Goal: Task Accomplishment & Management: Use online tool/utility

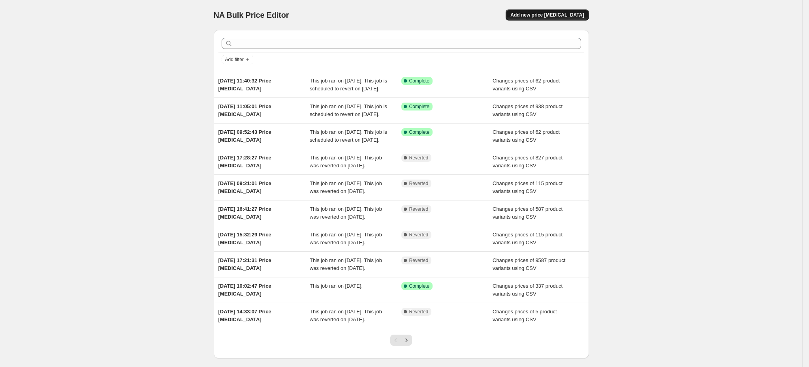
click at [546, 12] on span "Add new price [MEDICAL_DATA]" at bounding box center [546, 15] width 73 height 6
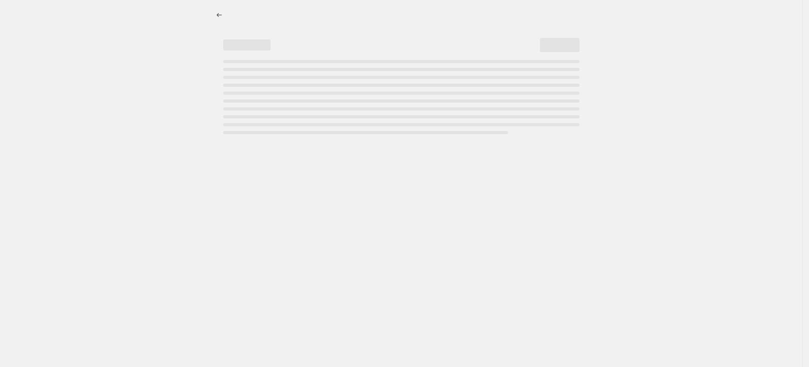
select select "percentage"
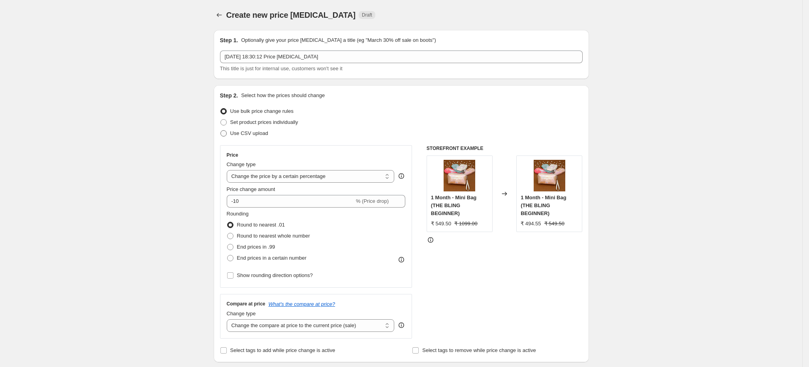
click at [264, 133] on span "Use CSV upload" at bounding box center [249, 133] width 38 height 6
click at [221, 131] on input "Use CSV upload" at bounding box center [220, 130] width 0 height 0
radio input "true"
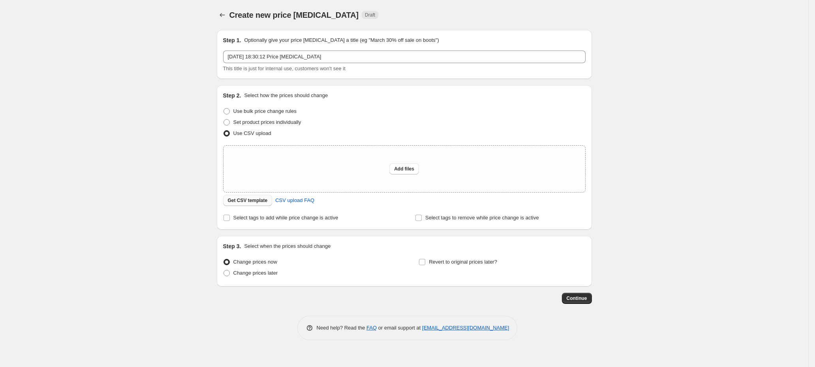
click at [236, 203] on span "Get CSV template" at bounding box center [248, 200] width 40 height 6
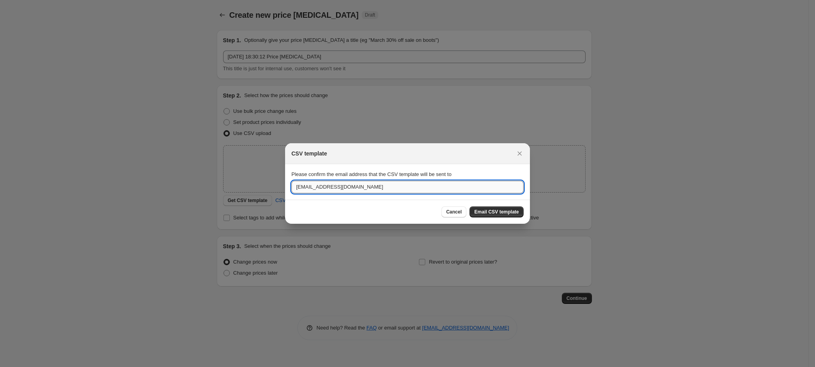
click at [344, 184] on input "theblingbag@gmail.com" at bounding box center [407, 187] width 232 height 13
paste input "pratik."
type input "pratik.blingbag@gmail.com"
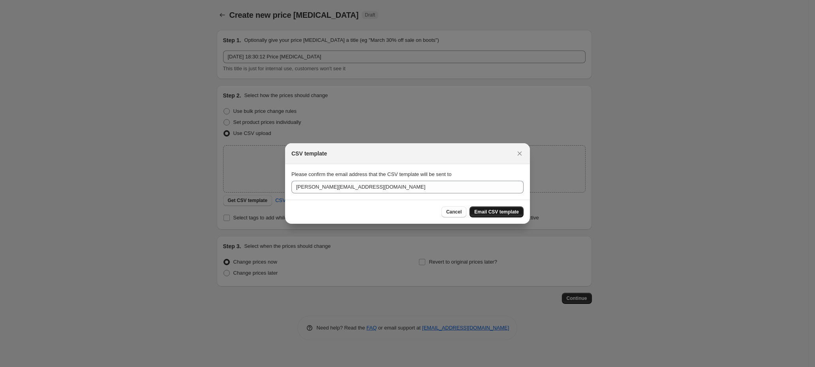
click at [491, 211] on span "Email CSV template" at bounding box center [496, 212] width 45 height 6
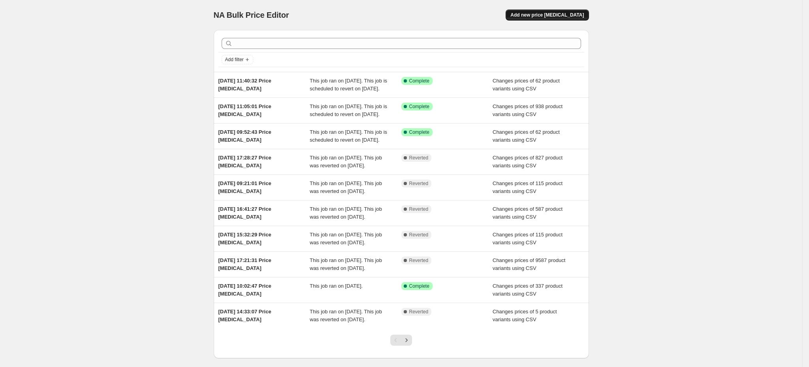
click at [574, 12] on span "Add new price change job" at bounding box center [546, 15] width 73 height 6
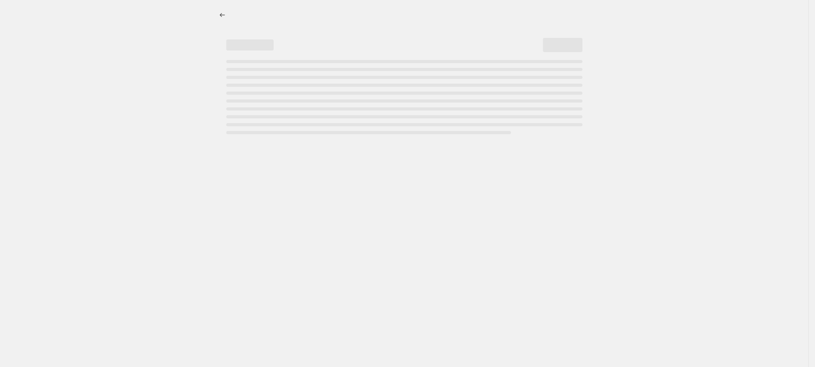
select select "percentage"
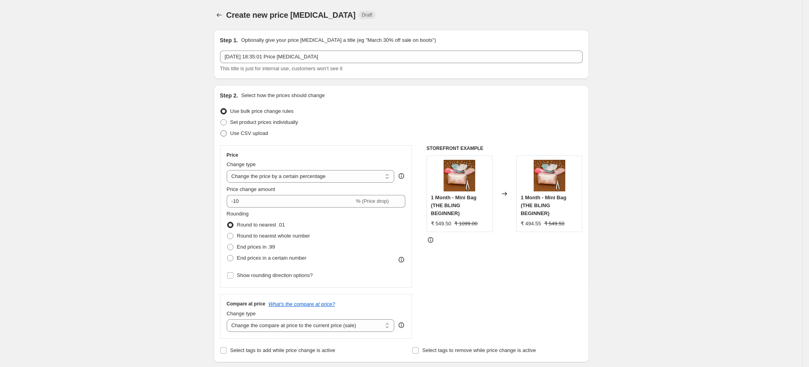
click at [260, 133] on span "Use CSV upload" at bounding box center [249, 133] width 38 height 6
click at [221, 131] on input "Use CSV upload" at bounding box center [220, 130] width 0 height 0
radio input "true"
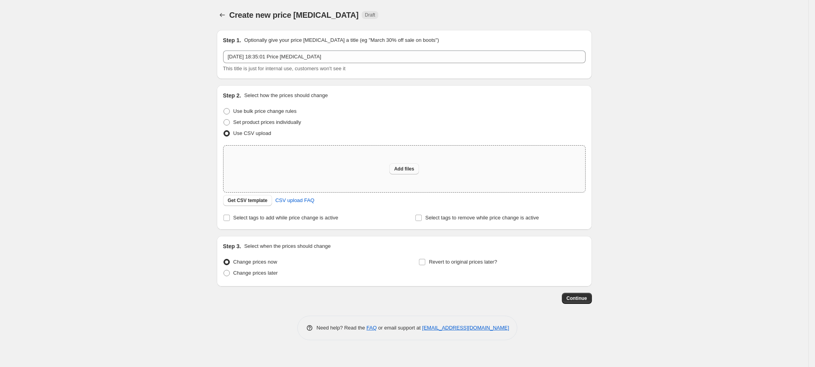
click at [402, 174] on button "Add files" at bounding box center [404, 168] width 30 height 11
type input "C:\fakepath\Price update for diwali damaka sale.csv"
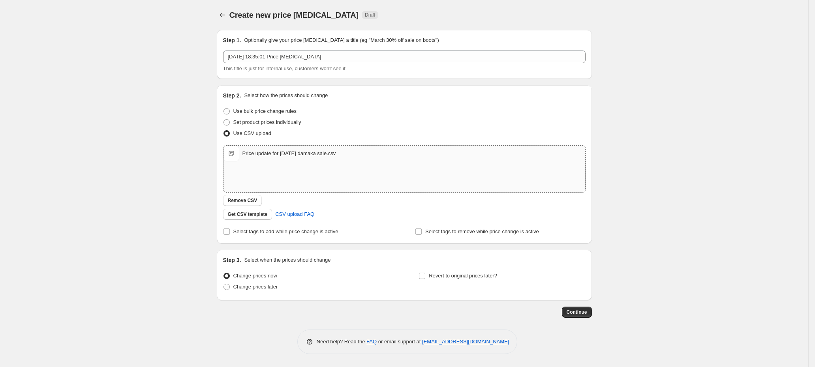
click at [314, 180] on div "Price update for diwali damaka sale.csv Price update for diwali damaka sale.csv" at bounding box center [404, 169] width 362 height 47
type input "C:\fakepath\Price update for diwali damaka sale.csv"
click at [260, 290] on span "Change prices later" at bounding box center [255, 287] width 45 height 6
click at [224, 284] on input "Change prices later" at bounding box center [223, 284] width 0 height 0
radio input "true"
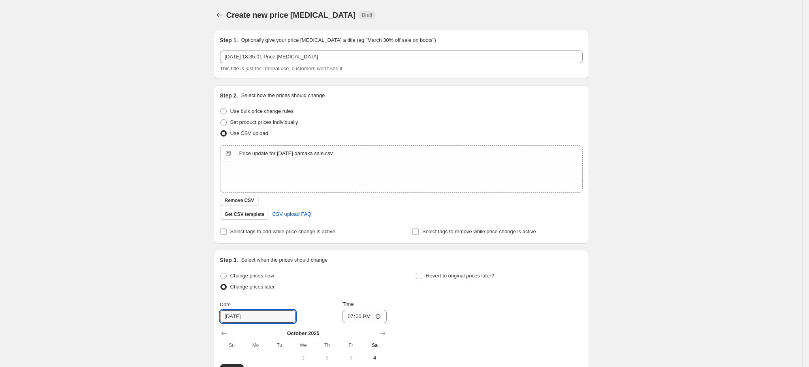
drag, startPoint x: 236, startPoint y: 319, endPoint x: 328, endPoint y: 319, distance: 92.4
click at [236, 319] on input "10/5/2025" at bounding box center [258, 316] width 76 height 13
type input "10/6/2025"
click at [361, 322] on input "19:00" at bounding box center [364, 316] width 44 height 13
type input "00:05"
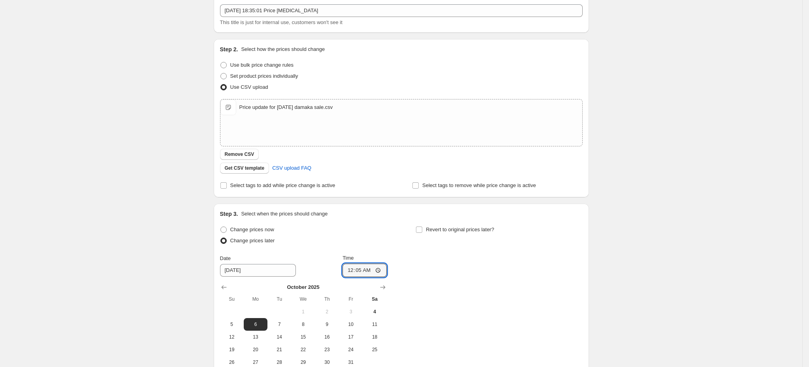
scroll to position [59, 0]
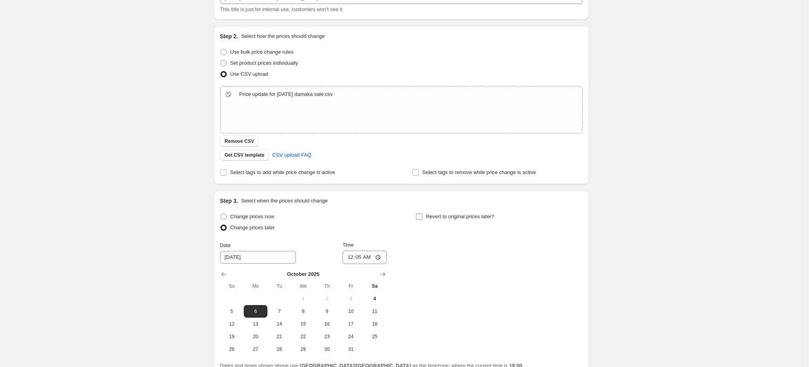
click at [459, 218] on span "Revert to original prices later?" at bounding box center [460, 217] width 68 height 6
click at [422, 218] on input "Revert to original prices later?" at bounding box center [419, 217] width 6 height 6
checkbox input "true"
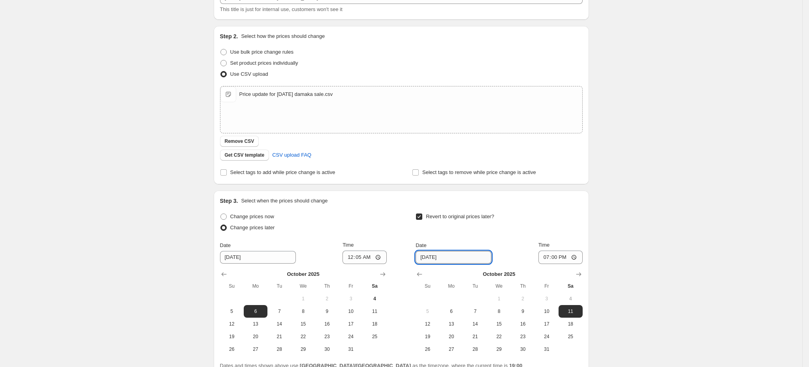
drag, startPoint x: 434, startPoint y: 259, endPoint x: 440, endPoint y: 260, distance: 6.0
click at [434, 259] on input "10/11/2025" at bounding box center [453, 257] width 76 height 13
type input "10/16/2025"
click at [558, 260] on input "19:00" at bounding box center [560, 257] width 44 height 13
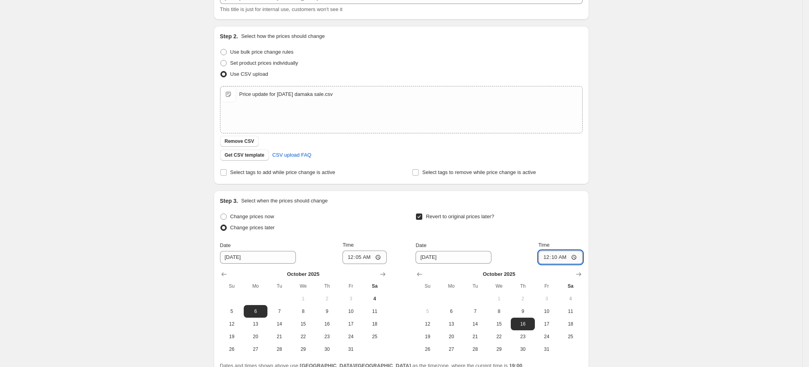
type input "00:05"
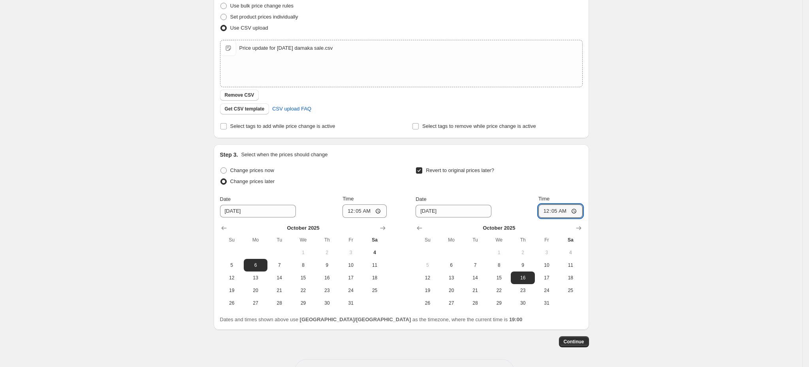
scroll to position [118, 0]
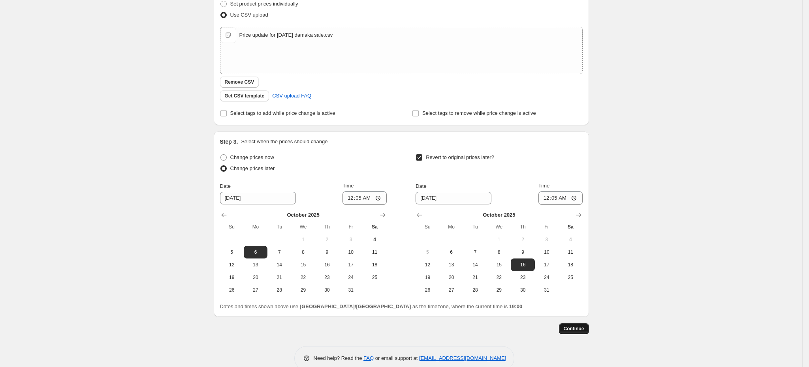
click at [580, 328] on span "Continue" at bounding box center [573, 329] width 21 height 6
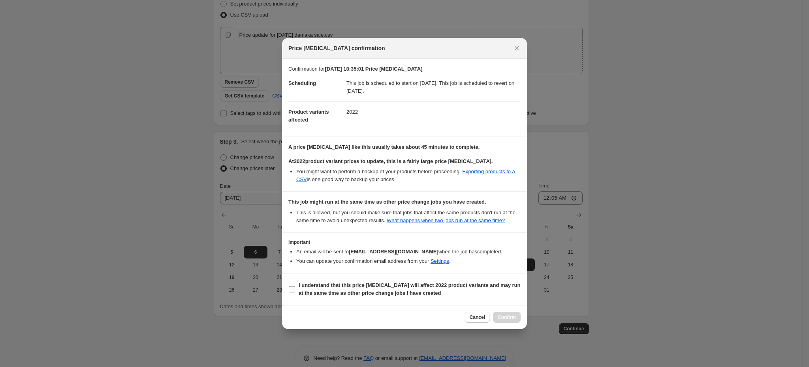
click at [325, 296] on b "I understand that this price change job will affect 2022 product variants and m…" at bounding box center [409, 289] width 222 height 14
click at [295, 293] on input "I understand that this price change job will affect 2022 product variants and m…" at bounding box center [292, 289] width 6 height 6
checkbox input "true"
click at [508, 321] on span "Confirm" at bounding box center [506, 317] width 18 height 6
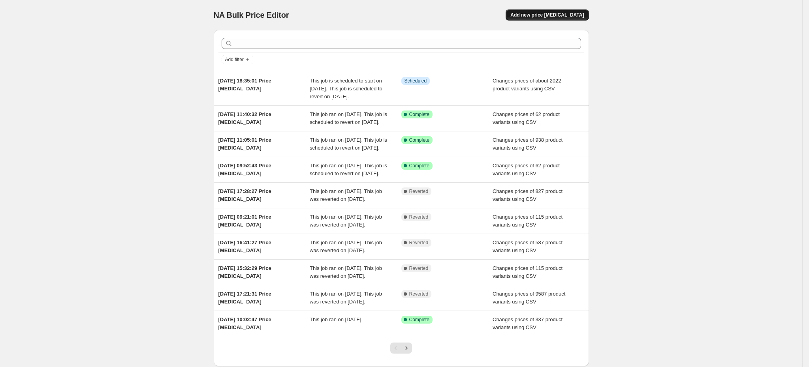
click at [558, 12] on span "Add new price change job" at bounding box center [546, 15] width 73 height 6
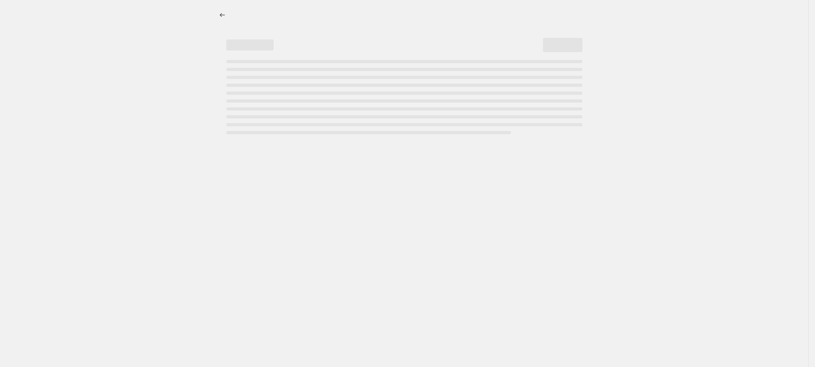
select select "percentage"
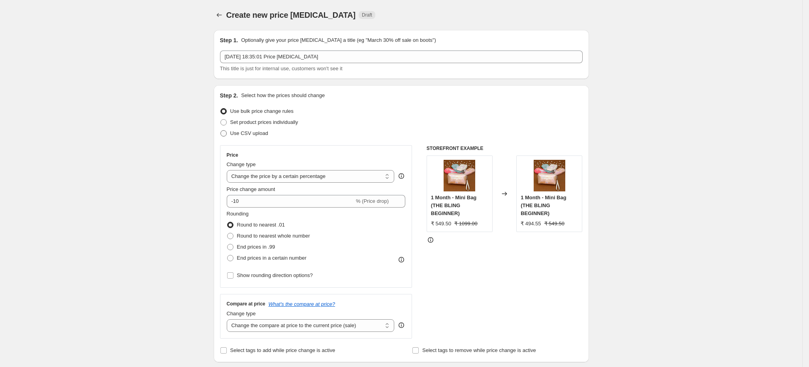
click at [267, 132] on span "Use CSV upload" at bounding box center [249, 133] width 38 height 6
click at [221, 131] on input "Use CSV upload" at bounding box center [220, 130] width 0 height 0
radio input "true"
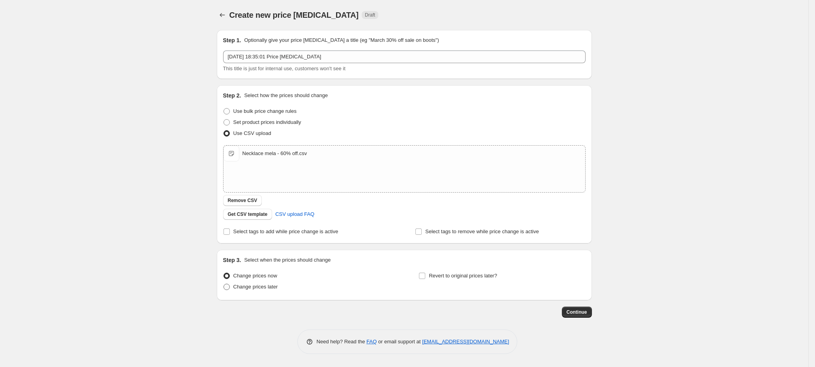
click at [276, 291] on span "Change prices later" at bounding box center [255, 287] width 45 height 8
click at [224, 284] on input "Change prices later" at bounding box center [223, 284] width 0 height 0
radio input "true"
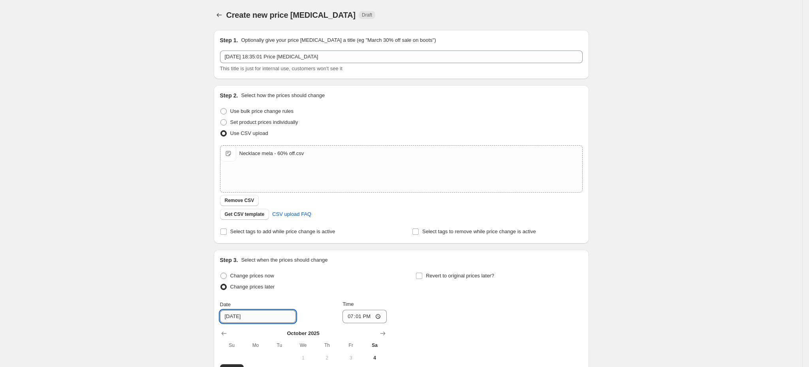
click at [238, 315] on input "10/5/2025" at bounding box center [258, 316] width 76 height 13
type input "10/6/2025"
click at [363, 318] on input "19:01" at bounding box center [364, 316] width 44 height 13
type input "00:25"
click at [443, 232] on span "Select tags to remove while price change is active" at bounding box center [479, 232] width 114 height 6
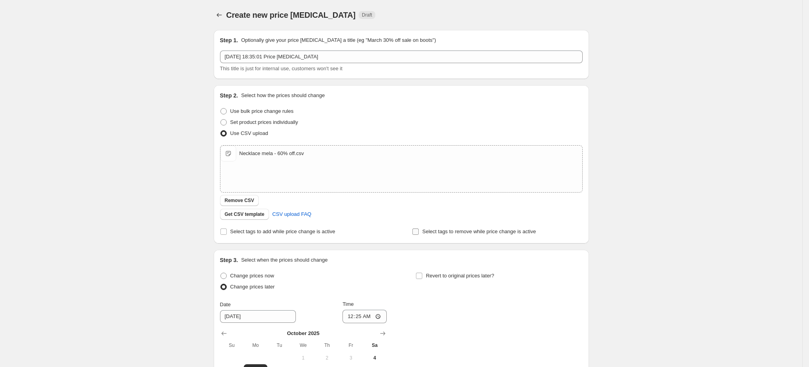
click at [419, 232] on input "Select tags to remove while price change is active" at bounding box center [415, 232] width 6 height 6
checkbox input "true"
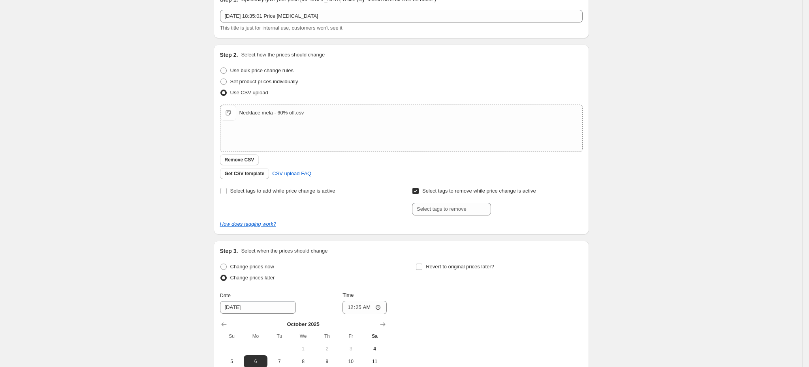
scroll to position [59, 0]
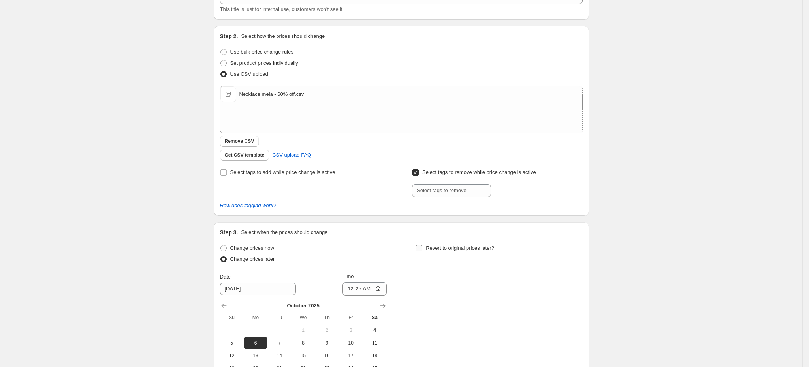
click at [450, 251] on span "Revert to original prices later?" at bounding box center [460, 248] width 68 height 6
click at [422, 251] on input "Revert to original prices later?" at bounding box center [419, 248] width 6 height 6
checkbox input "true"
click at [556, 289] on input "19:02" at bounding box center [560, 288] width 44 height 13
type input "00:25"
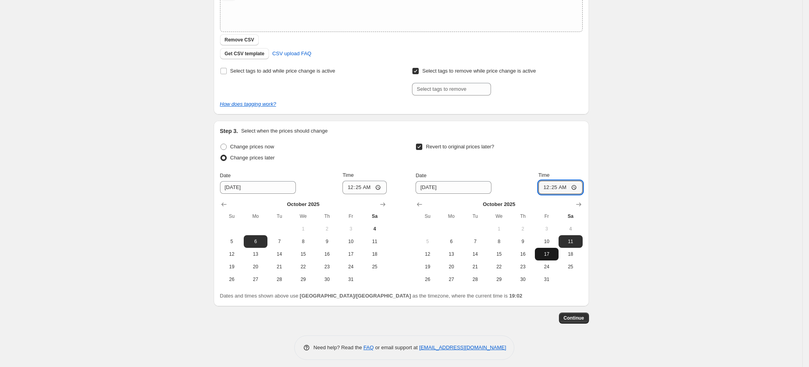
scroll to position [166, 0]
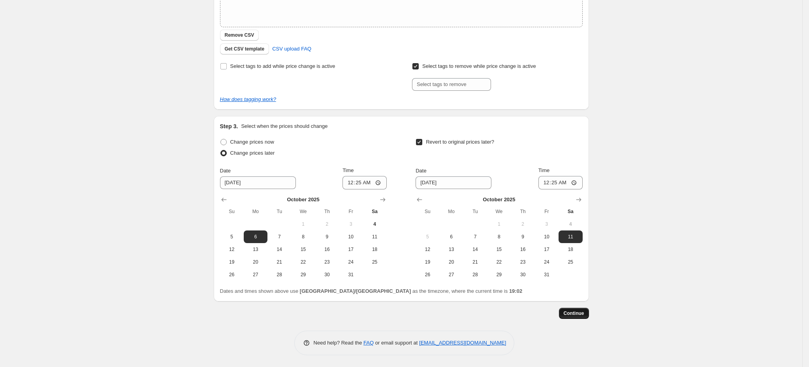
click at [580, 310] on button "Continue" at bounding box center [574, 313] width 30 height 11
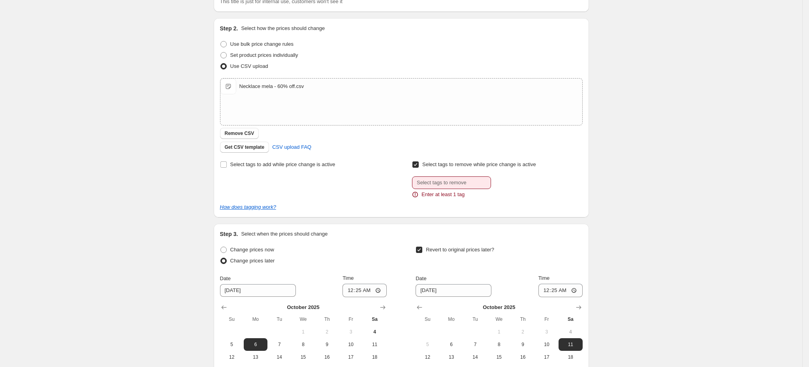
scroll to position [118, 0]
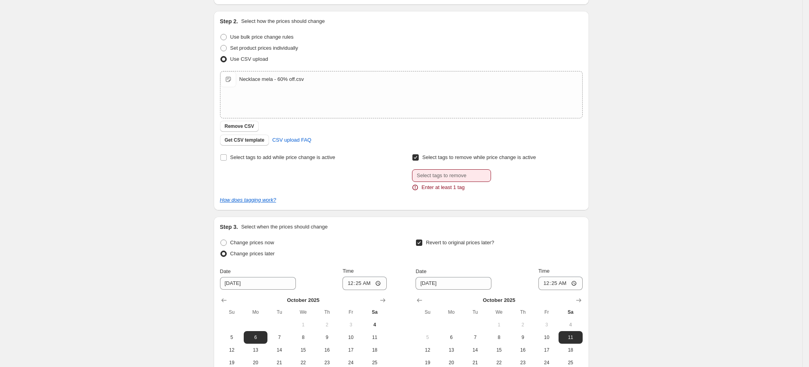
click at [417, 158] on input "Select tags to remove while price change is active" at bounding box center [415, 157] width 6 height 6
checkbox input "false"
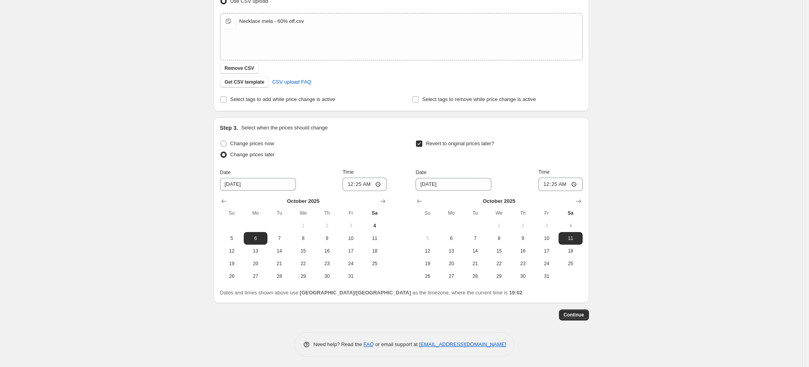
scroll to position [177, 0]
click at [581, 315] on span "Continue" at bounding box center [573, 314] width 21 height 6
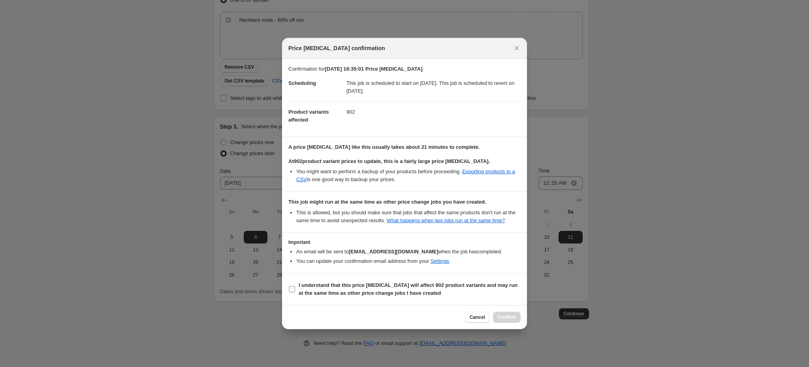
click at [306, 292] on span "I understand that this price change job will affect 902 product variants and ma…" at bounding box center [409, 290] width 222 height 16
click at [295, 292] on input "I understand that this price change job will affect 902 product variants and ma…" at bounding box center [292, 289] width 6 height 6
checkbox input "true"
click at [508, 315] on button "Confirm" at bounding box center [507, 317] width 28 height 11
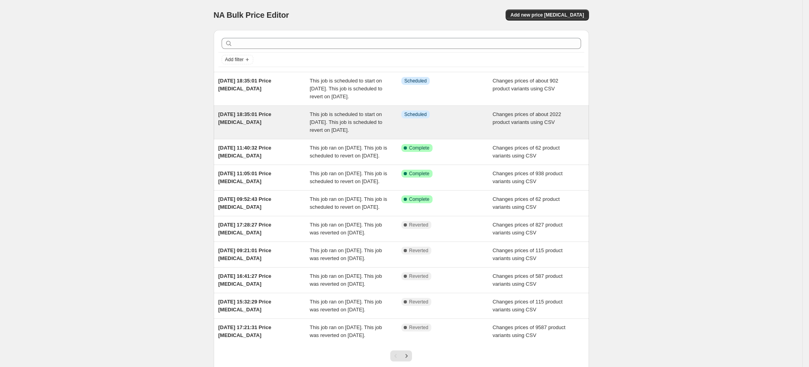
click at [312, 133] on span "This job is scheduled to start on 6 October 2025. This job is scheduled to reve…" at bounding box center [346, 122] width 73 height 22
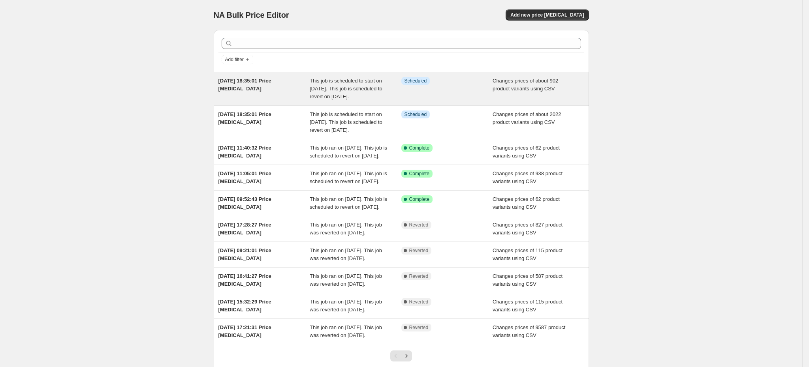
click at [308, 92] on div "4 Oct 2025, 18:35:01 Price change job" at bounding box center [264, 89] width 92 height 24
